Goal: Navigation & Orientation: Find specific page/section

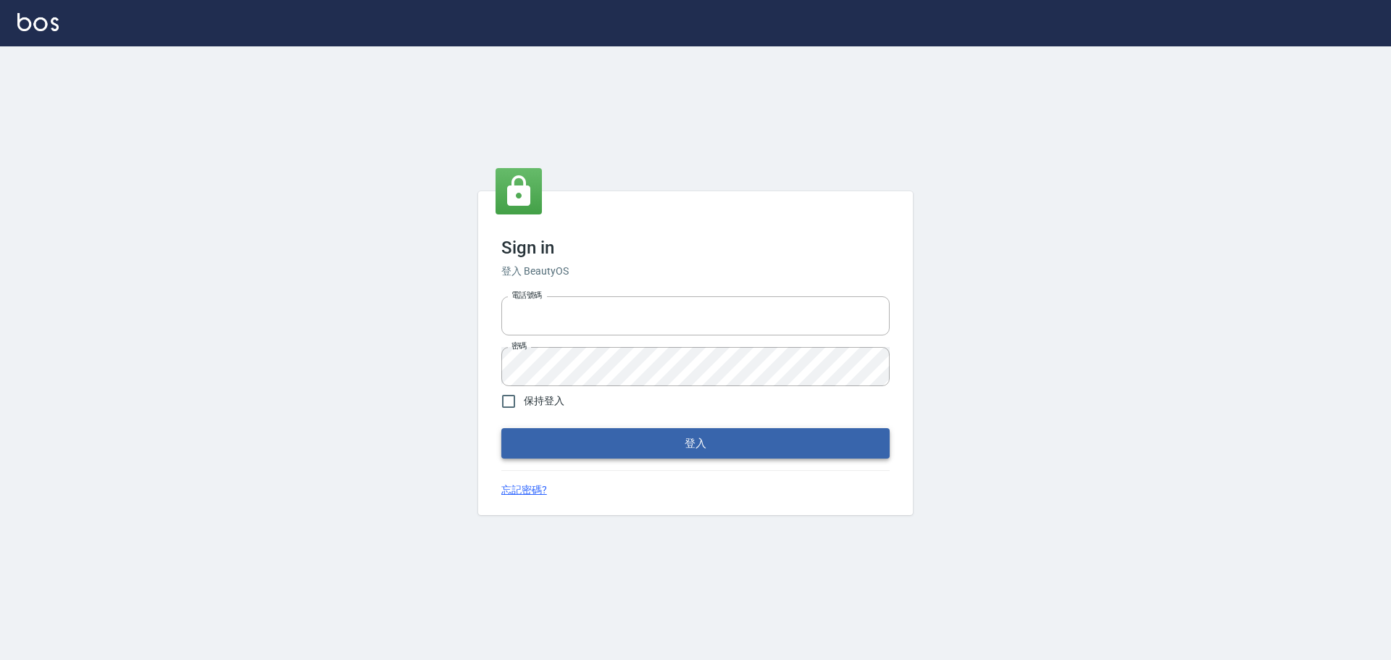
type input "0976570099"
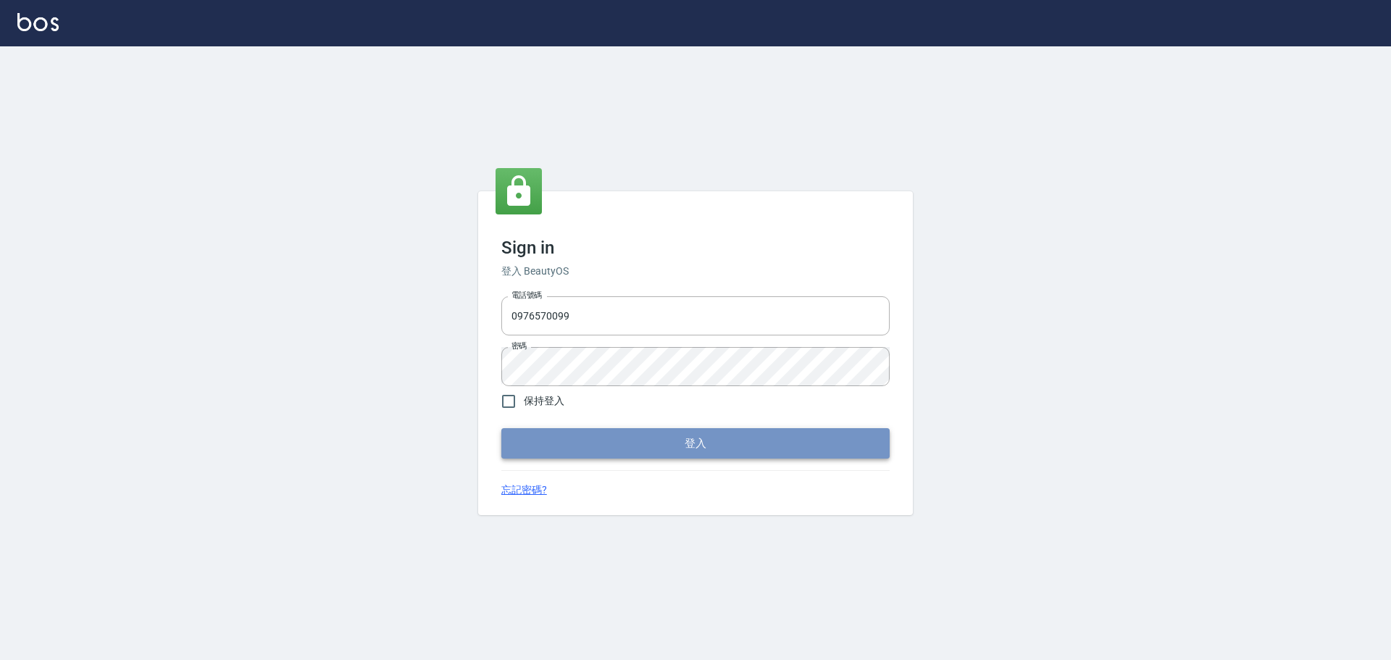
click at [622, 442] on button "登入" at bounding box center [695, 443] width 388 height 30
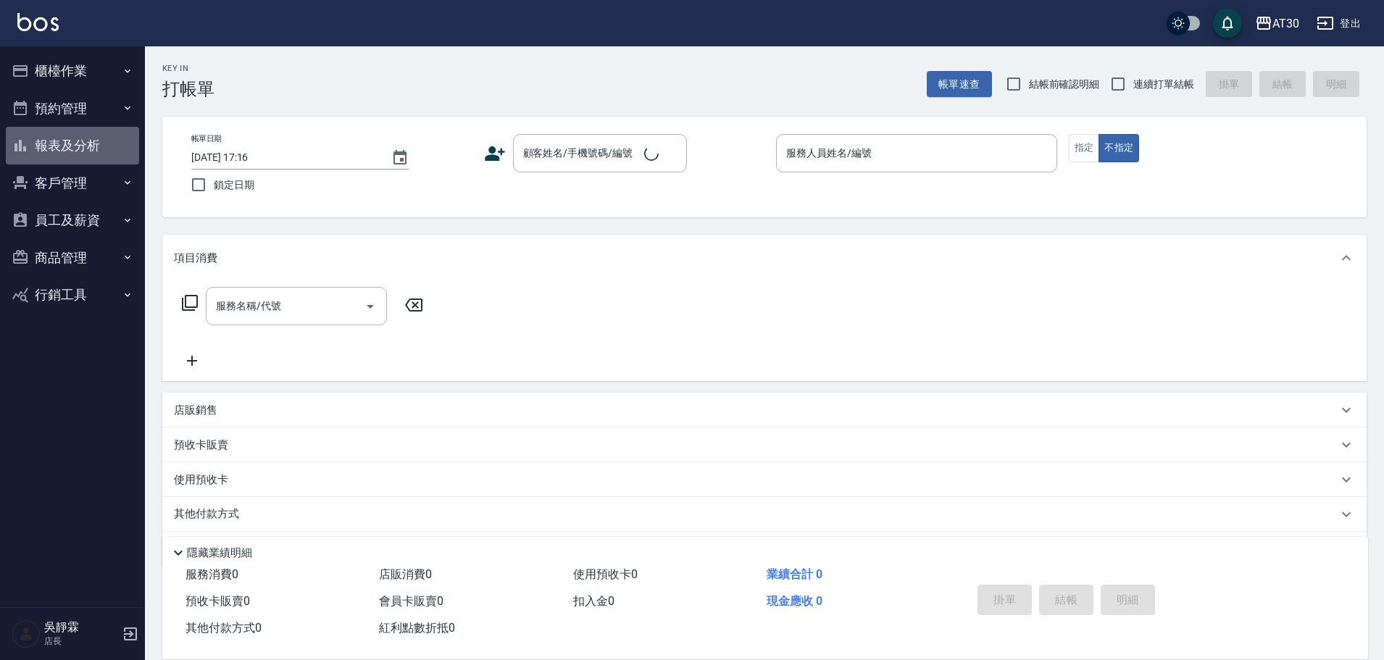
click at [60, 150] on button "報表及分析" at bounding box center [72, 146] width 133 height 38
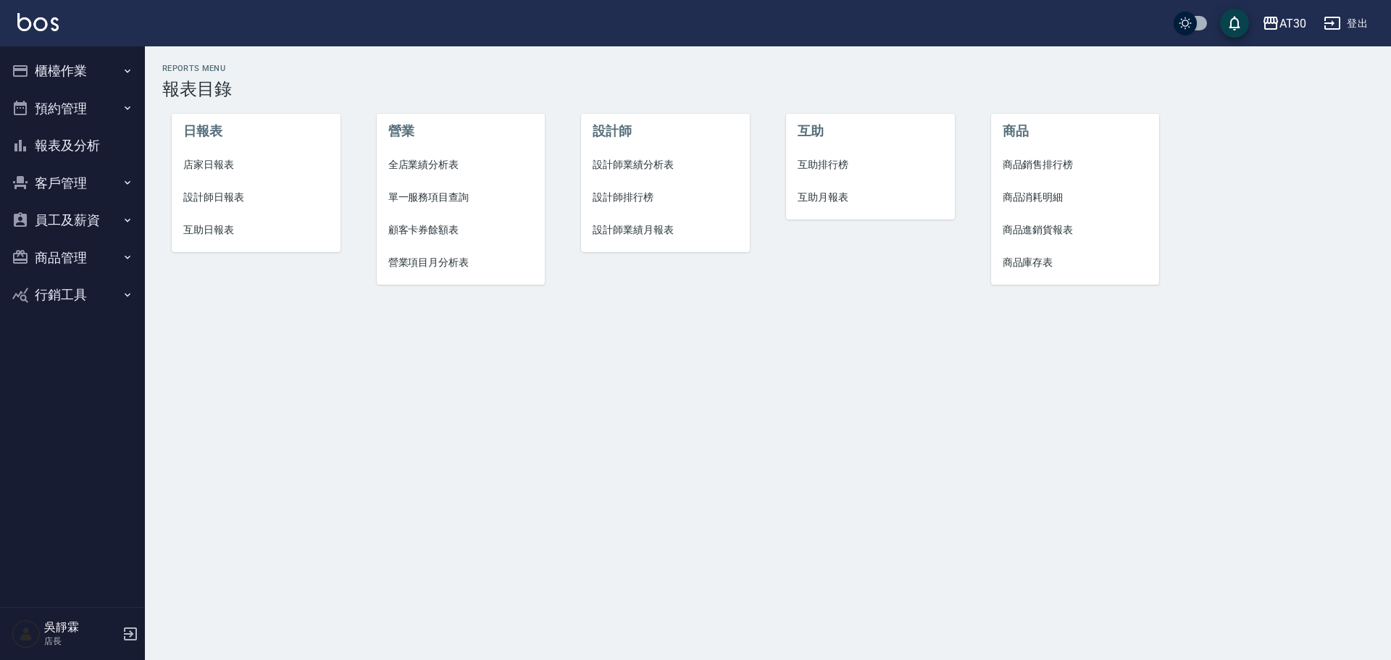
click at [812, 165] on span "互助排行榜" at bounding box center [871, 164] width 146 height 15
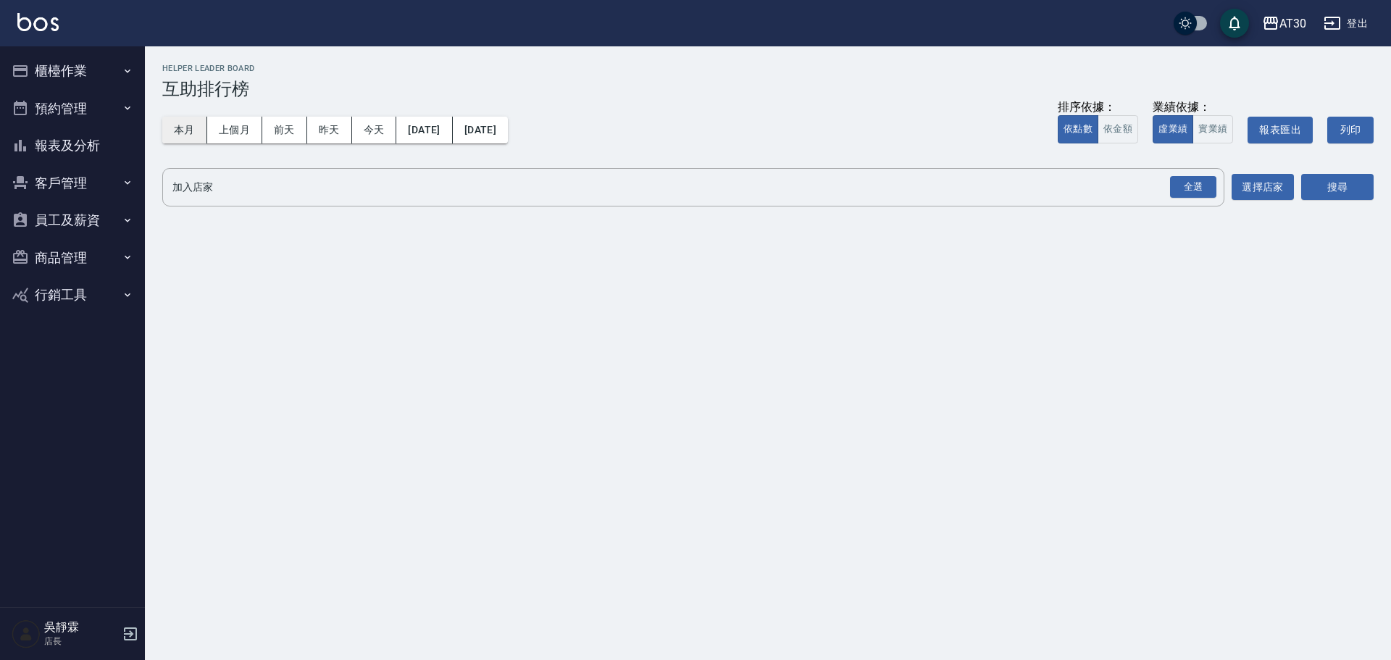
click at [196, 132] on button "本月" at bounding box center [184, 130] width 45 height 27
click at [1192, 191] on div "全選" at bounding box center [1193, 187] width 46 height 22
click at [1337, 198] on button "搜尋" at bounding box center [1337, 188] width 72 height 27
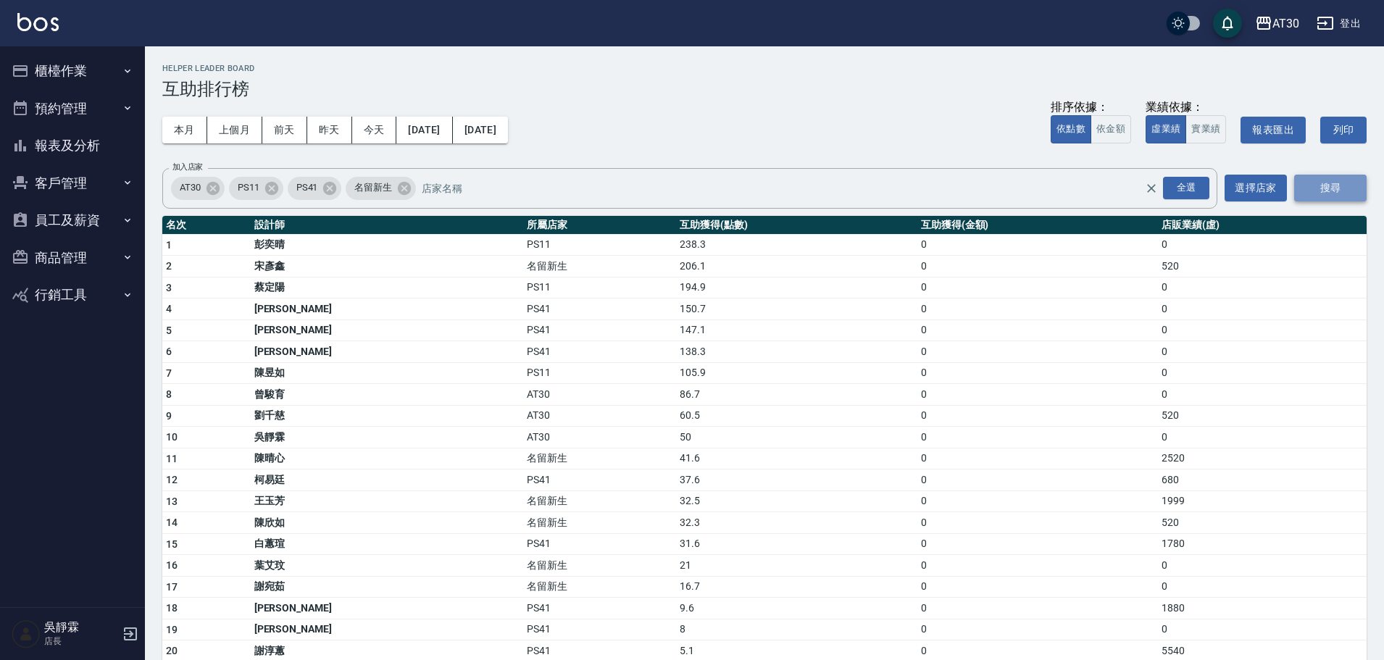
click at [1330, 183] on button "搜尋" at bounding box center [1330, 188] width 72 height 27
click at [284, 474] on tbody "1 [PERSON_NAME]PS11 238.3 0 0 2 [PERSON_NAME] 名留新生 206.1 0 520 3 [PERSON_NAME]P…" at bounding box center [764, 489] width 1204 height 511
click at [314, 465] on td "陳晴心" at bounding box center [387, 459] width 273 height 22
click at [62, 64] on button "櫃檯作業" at bounding box center [72, 71] width 133 height 38
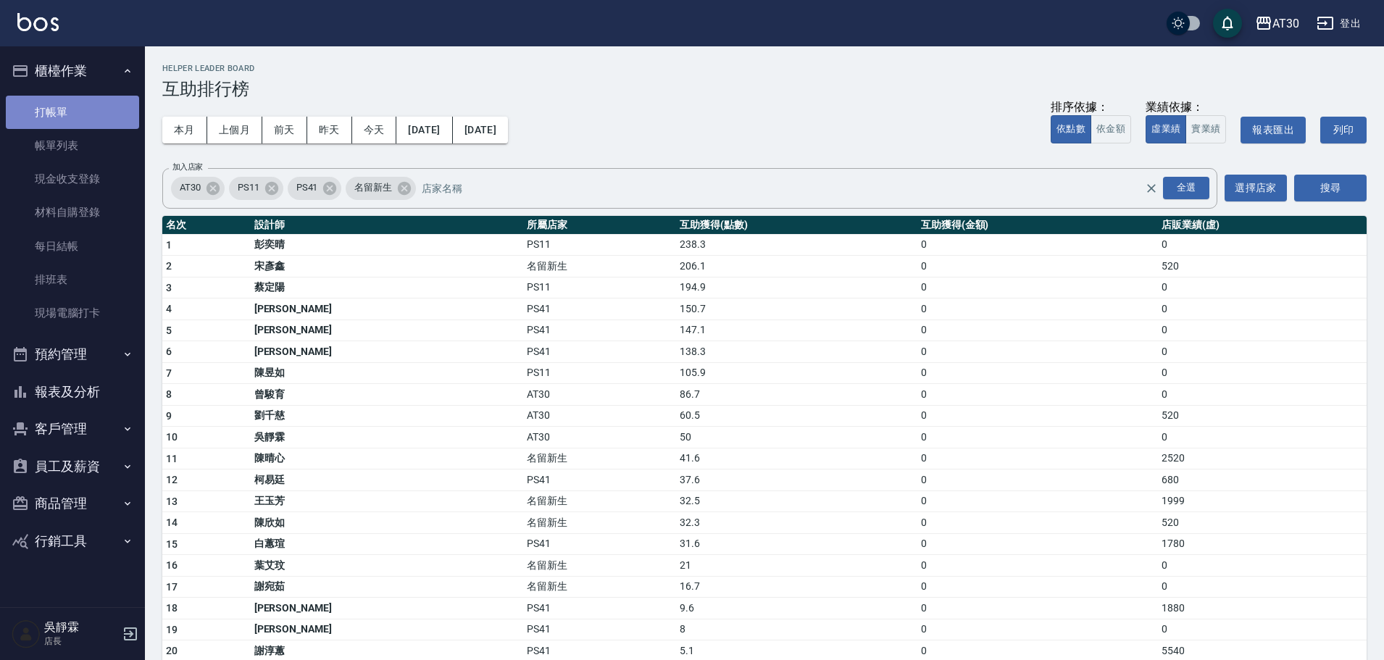
click at [70, 112] on link "打帳單" at bounding box center [72, 112] width 133 height 33
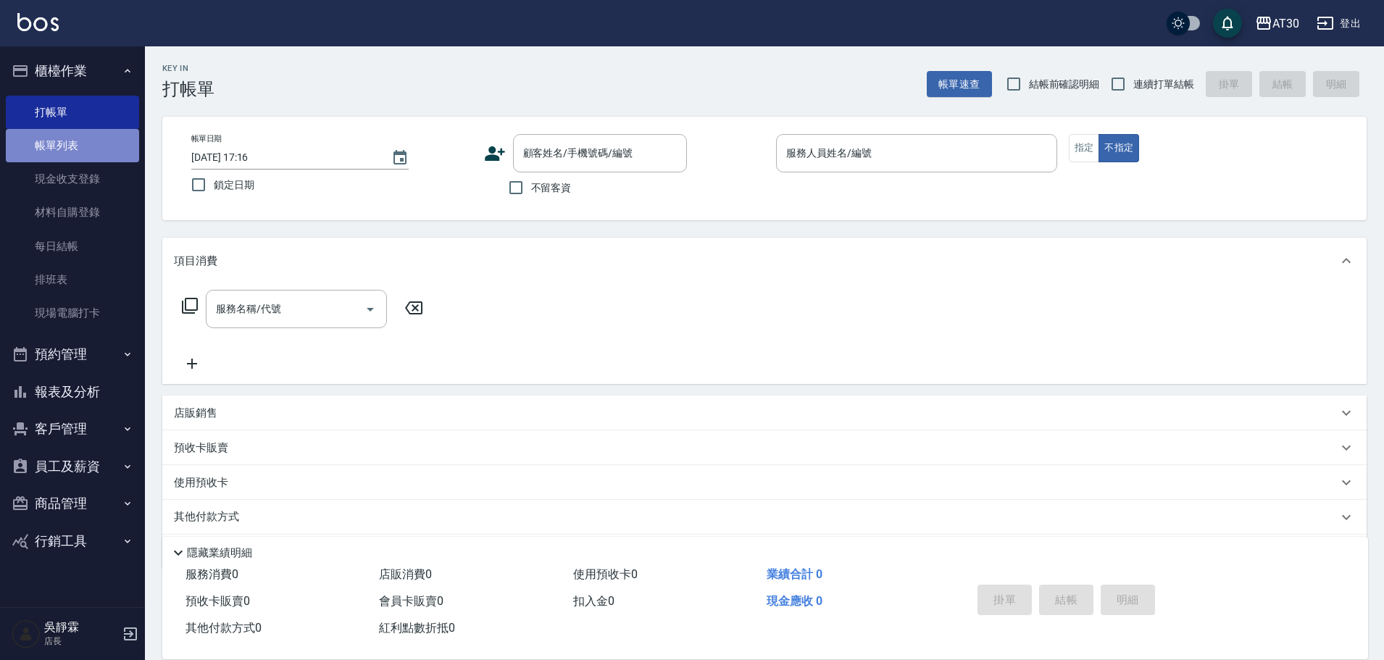
click at [95, 148] on link "帳單列表" at bounding box center [72, 145] width 133 height 33
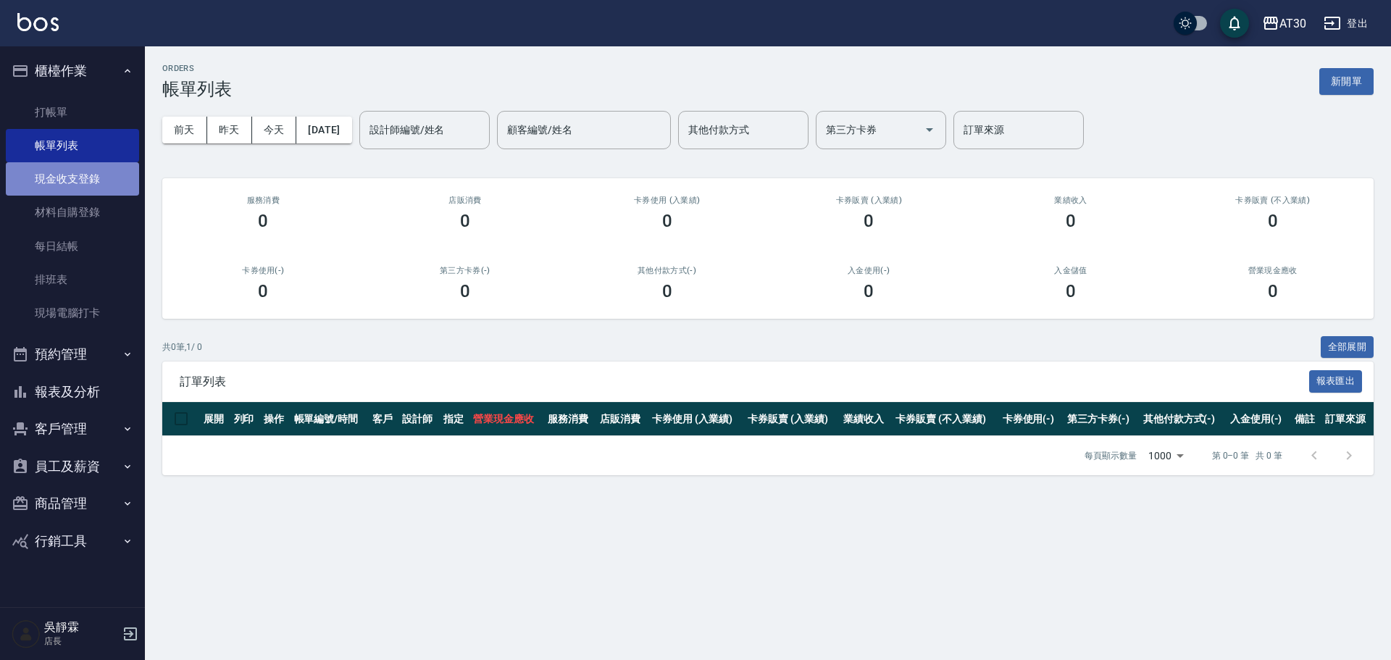
click at [88, 177] on link "現金收支登錄" at bounding box center [72, 178] width 133 height 33
